Goal: Information Seeking & Learning: Learn about a topic

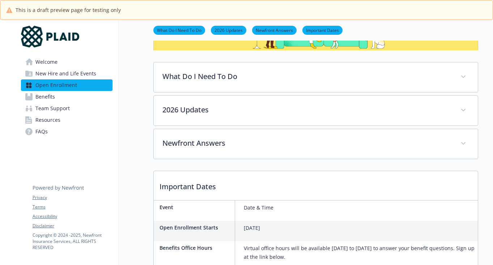
scroll to position [119, 0]
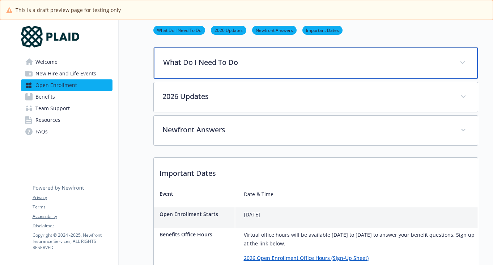
click at [201, 64] on p "What Do I Need To Do" at bounding box center [307, 62] width 288 height 11
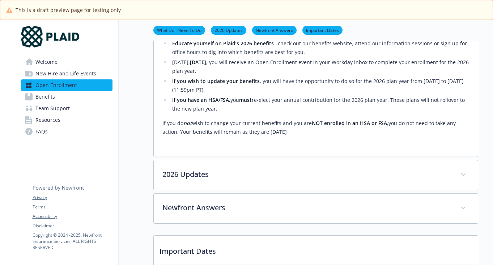
scroll to position [177, 0]
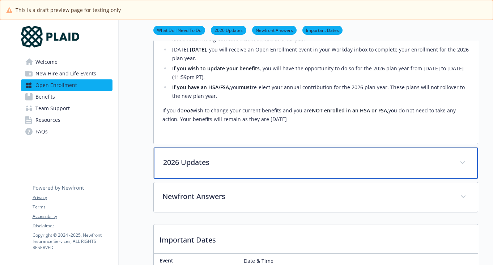
click at [189, 167] on p "2026 Updates" at bounding box center [307, 162] width 288 height 11
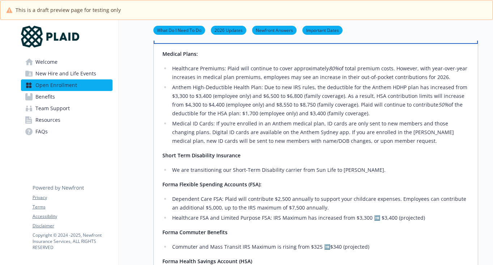
scroll to position [299, 0]
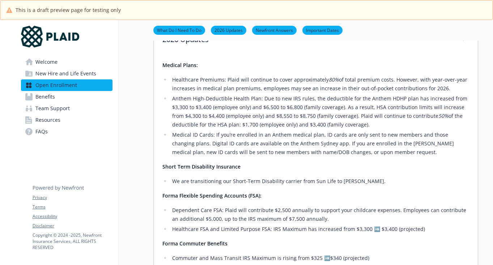
drag, startPoint x: 358, startPoint y: 118, endPoint x: 380, endPoint y: 126, distance: 23.7
click at [380, 126] on li "Anthem High-Deductible Health Plan: Due to new IRS rules, the deductible for th…" at bounding box center [319, 111] width 299 height 35
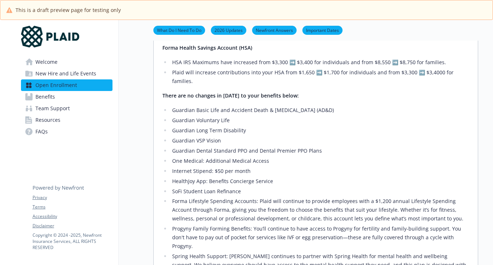
scroll to position [523, 0]
drag, startPoint x: 172, startPoint y: 161, endPoint x: 289, endPoint y: 162, distance: 118.0
click at [289, 166] on li "Internet Stipend: $50 per month​" at bounding box center [319, 170] width 299 height 9
